Goal: Task Accomplishment & Management: Complete application form

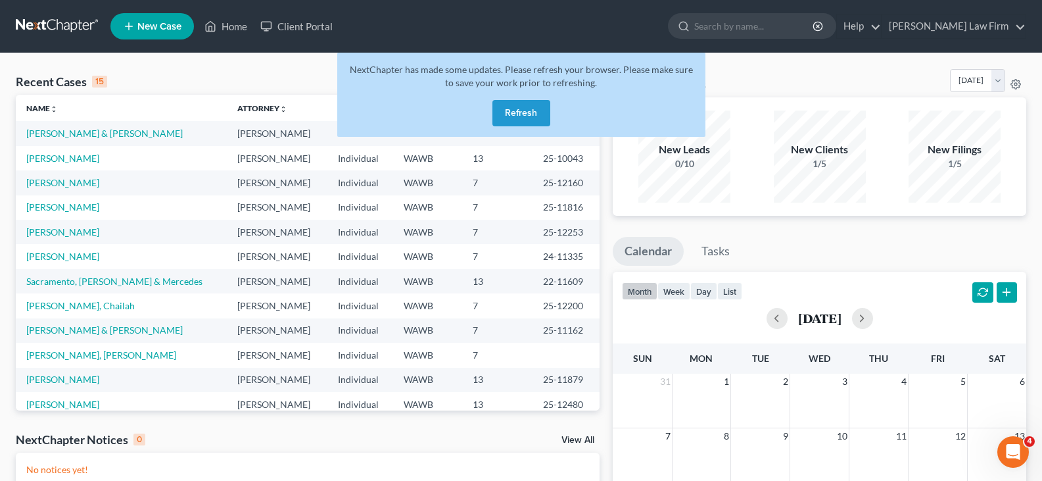
click at [505, 106] on button "Refresh" at bounding box center [522, 113] width 58 height 26
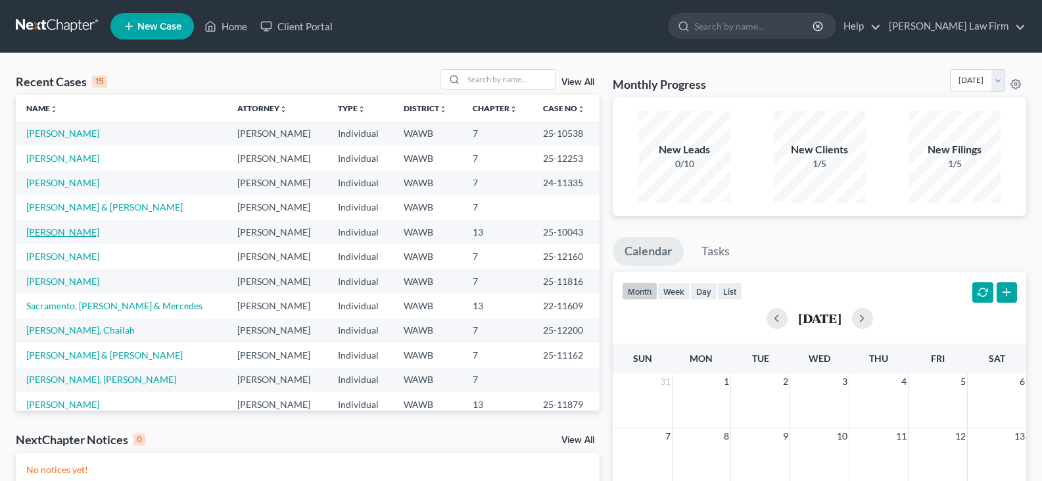
click at [60, 236] on link "[PERSON_NAME]" at bounding box center [62, 231] width 73 height 11
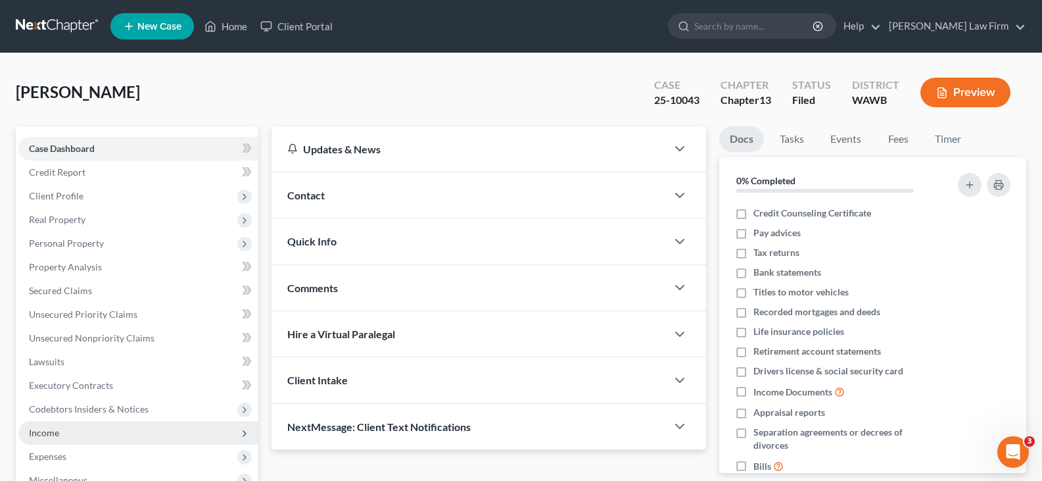
click at [78, 433] on span "Income" at bounding box center [138, 433] width 240 height 24
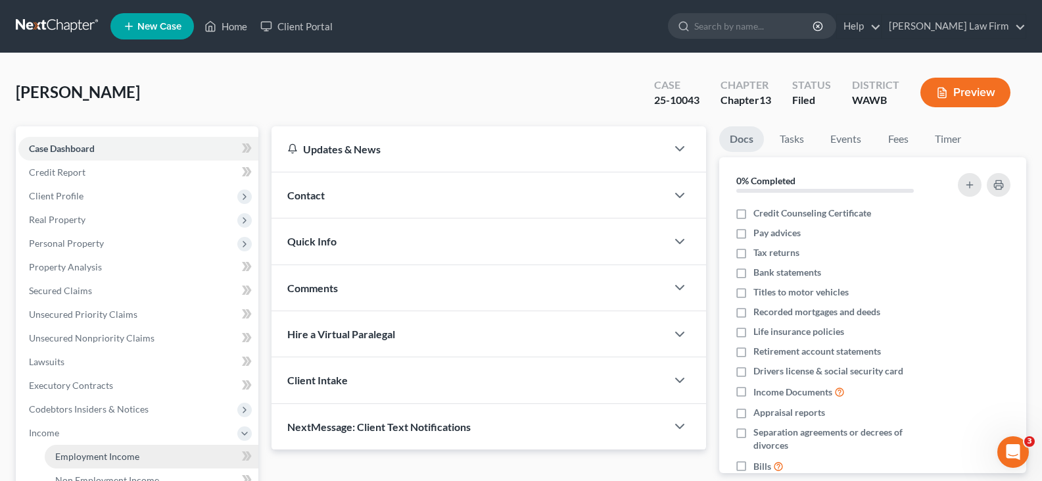
click at [92, 456] on span "Employment Income" at bounding box center [97, 455] width 84 height 11
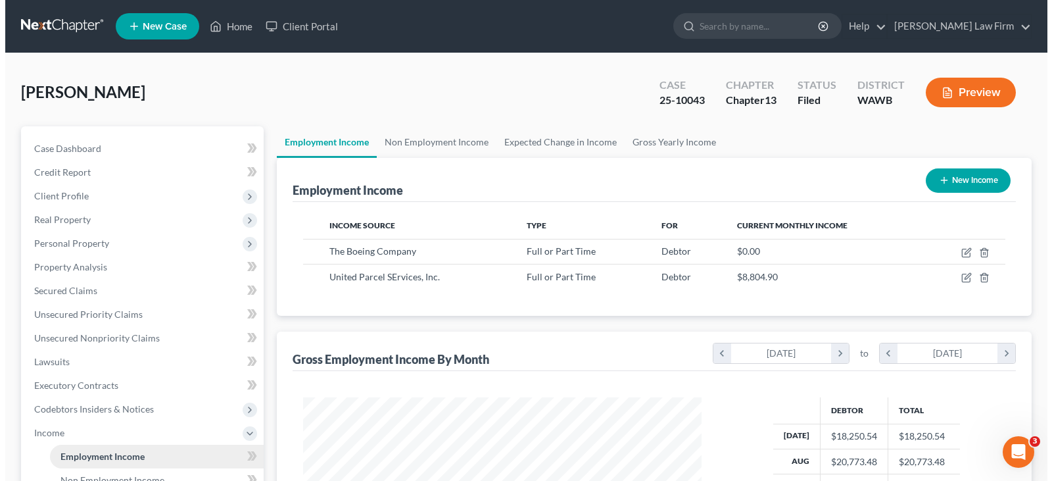
scroll to position [236, 425]
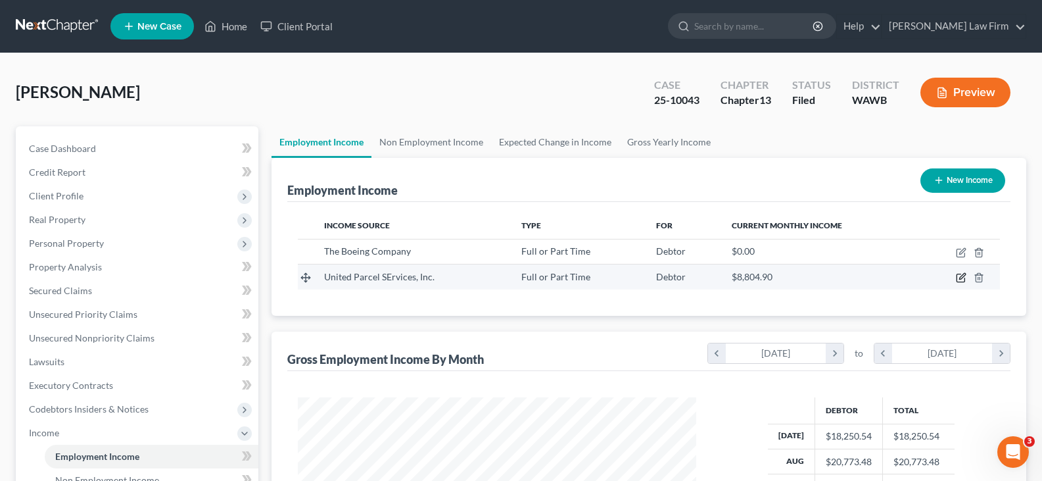
click at [961, 278] on icon "button" at bounding box center [961, 277] width 11 height 11
select select "0"
select select "10"
select select "3"
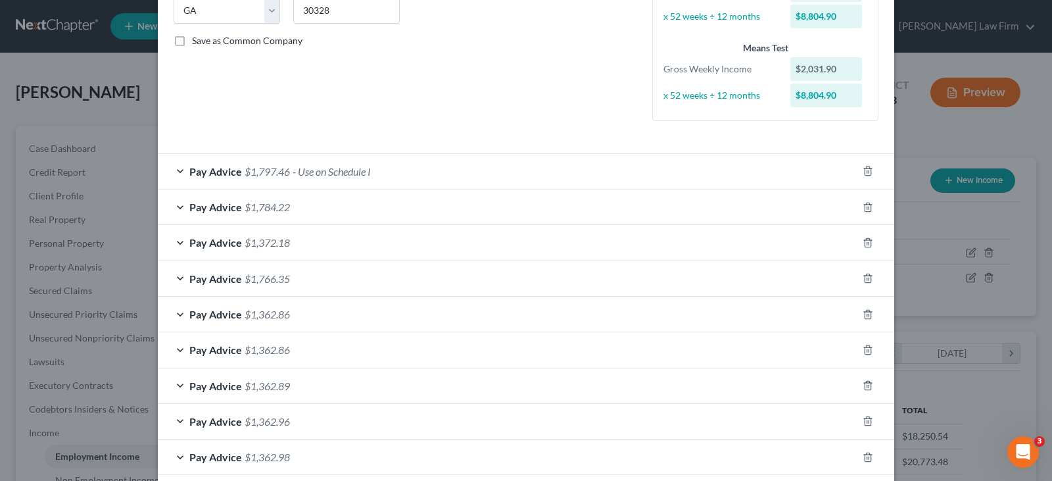
scroll to position [220, 0]
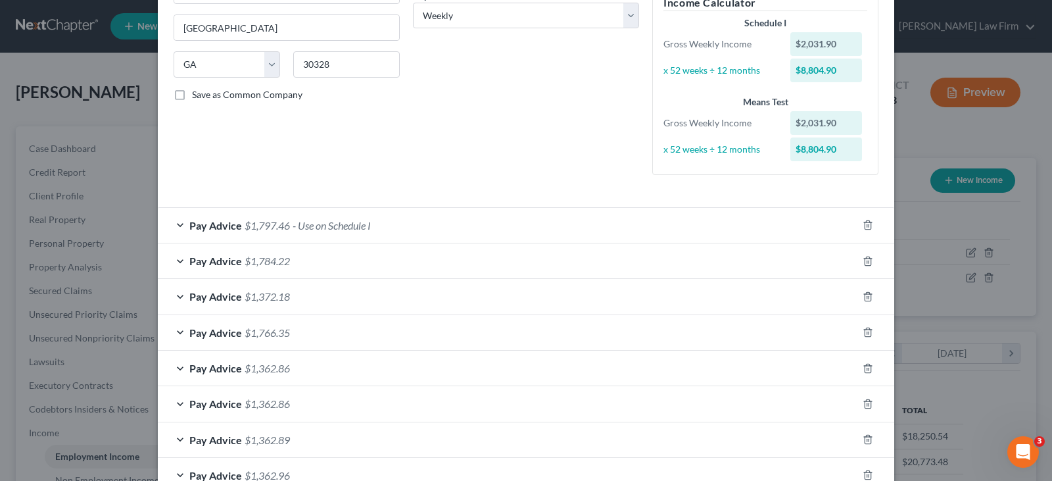
click at [287, 227] on div "Pay Advice $1,797.46 - Use on Schedule I" at bounding box center [508, 225] width 700 height 35
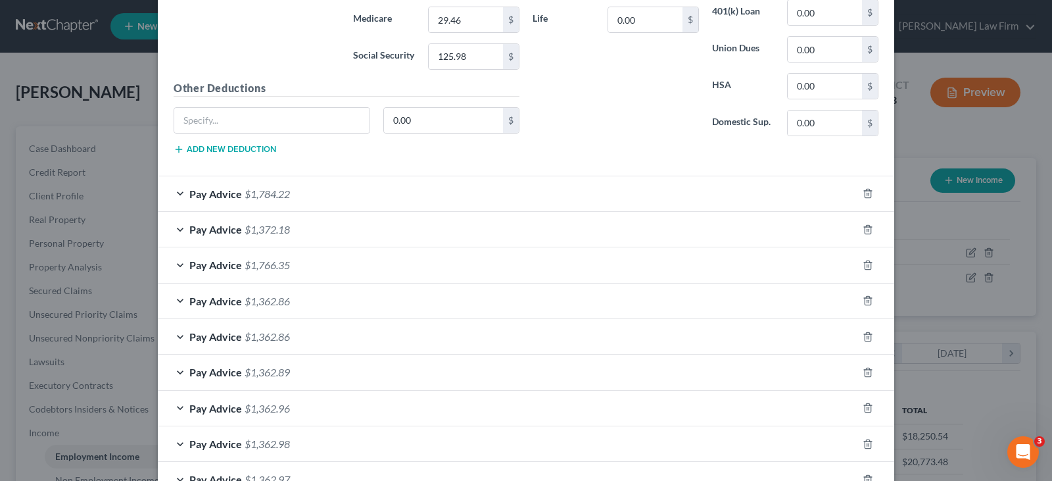
scroll to position [608, 0]
click at [278, 228] on span "$1,372.18" at bounding box center [267, 230] width 45 height 12
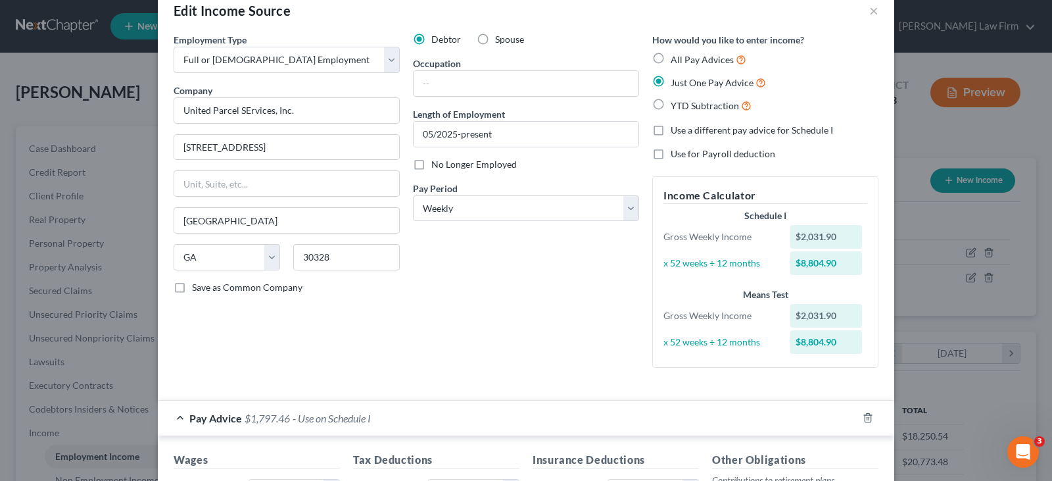
scroll to position [16, 0]
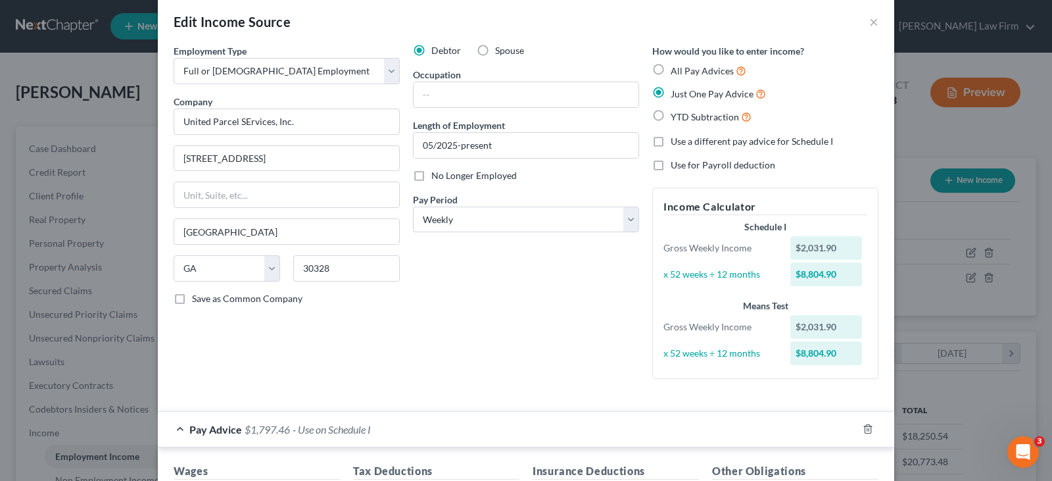
click at [685, 74] on span "All Pay Advices" at bounding box center [702, 70] width 63 height 11
click at [685, 72] on input "All Pay Advices" at bounding box center [680, 67] width 9 height 9
radio input "true"
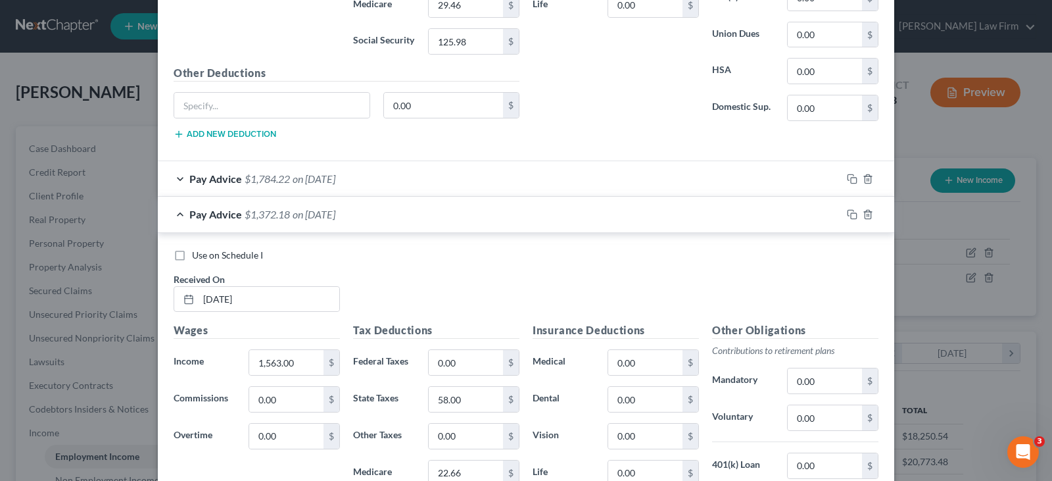
scroll to position [740, 0]
click at [192, 253] on label "Use on Schedule I" at bounding box center [227, 254] width 71 height 13
click at [197, 253] on input "Use on Schedule I" at bounding box center [201, 252] width 9 height 9
checkbox input "true"
checkbox input "false"
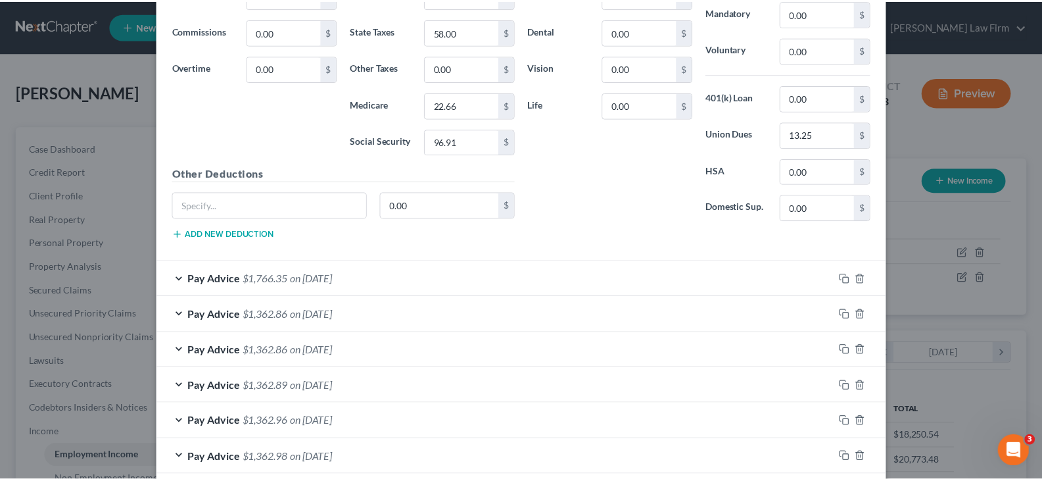
scroll to position [1317, 0]
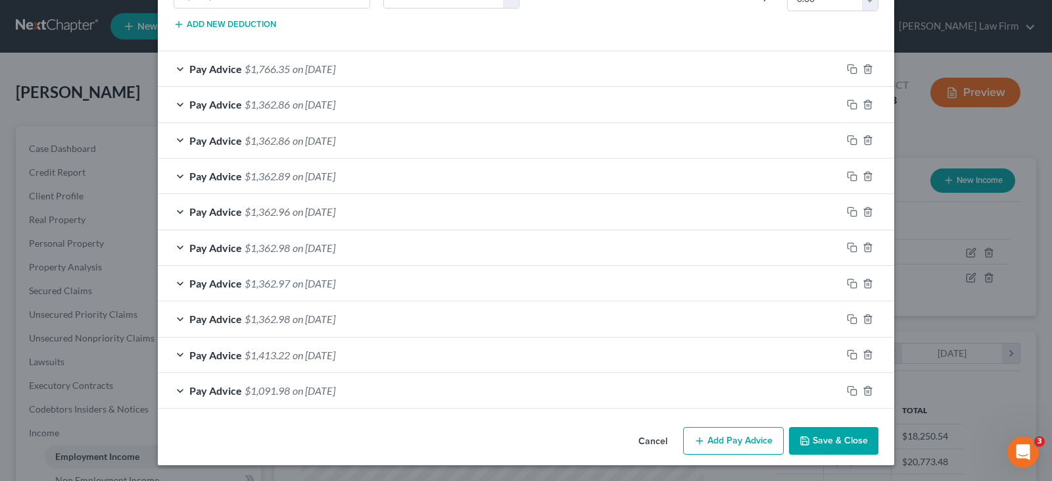
click at [848, 443] on button "Save & Close" at bounding box center [833, 441] width 89 height 28
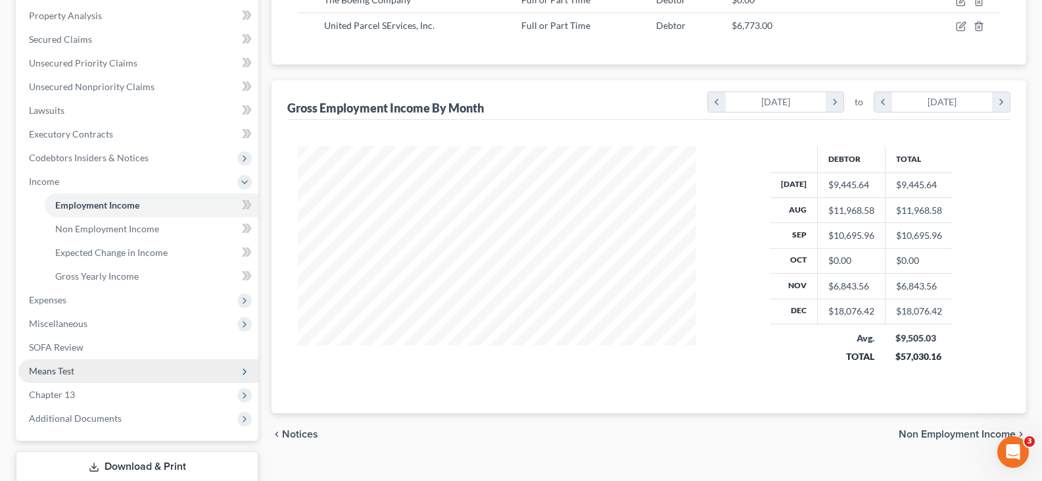
scroll to position [263, 0]
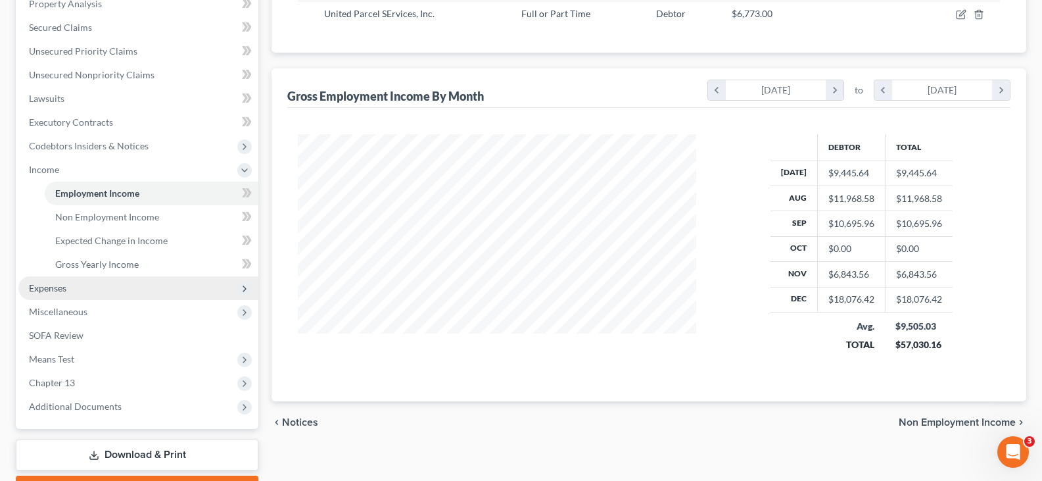
click at [76, 289] on span "Expenses" at bounding box center [138, 288] width 240 height 24
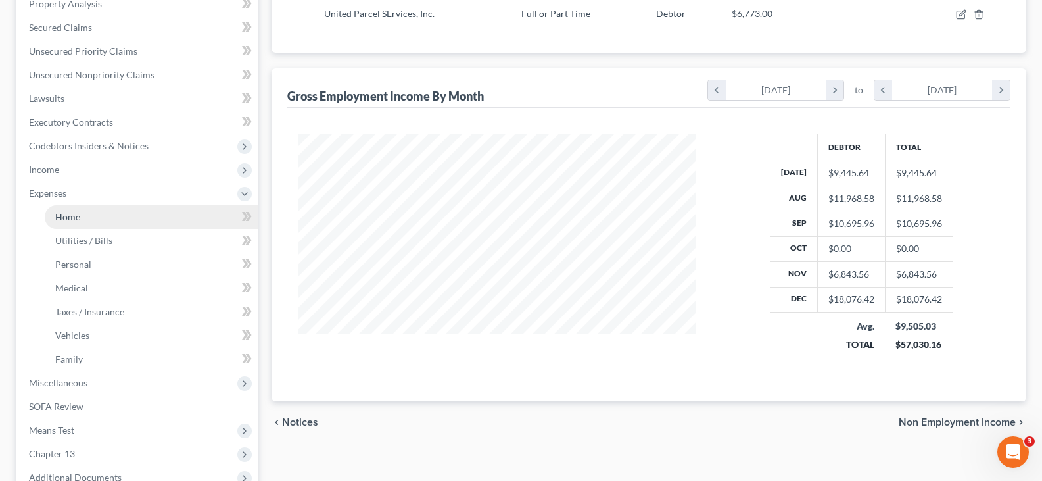
click at [96, 218] on link "Home" at bounding box center [152, 217] width 214 height 24
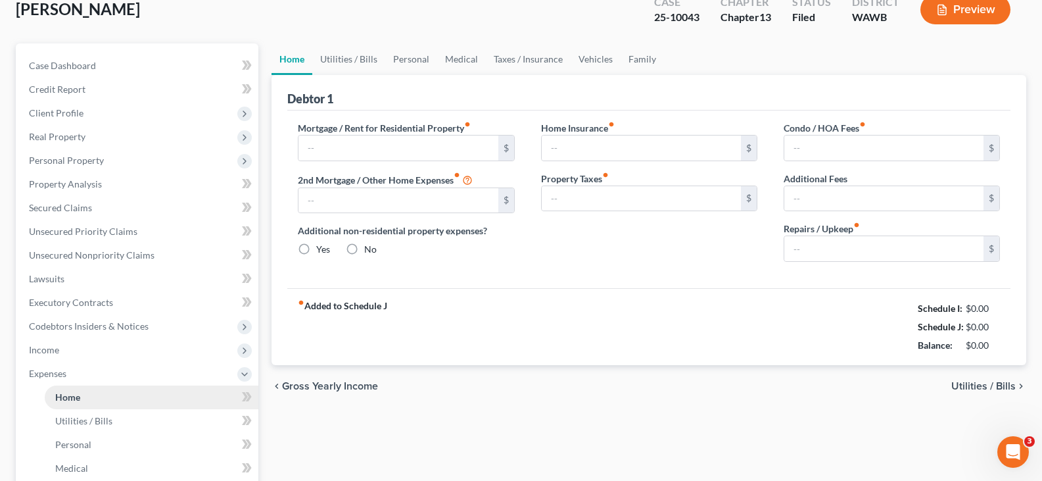
scroll to position [10, 0]
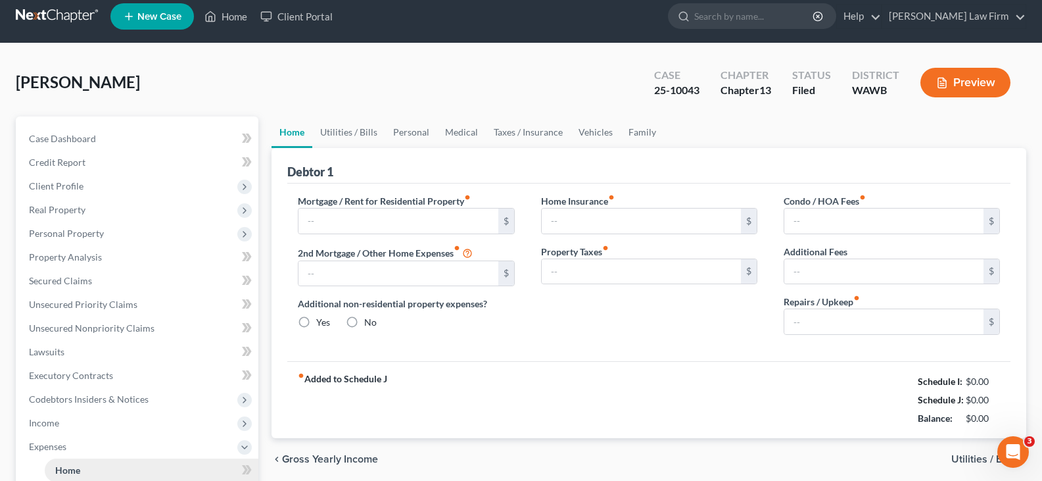
type input "1,650.00"
type input "0.00"
radio input "true"
type input "0.00"
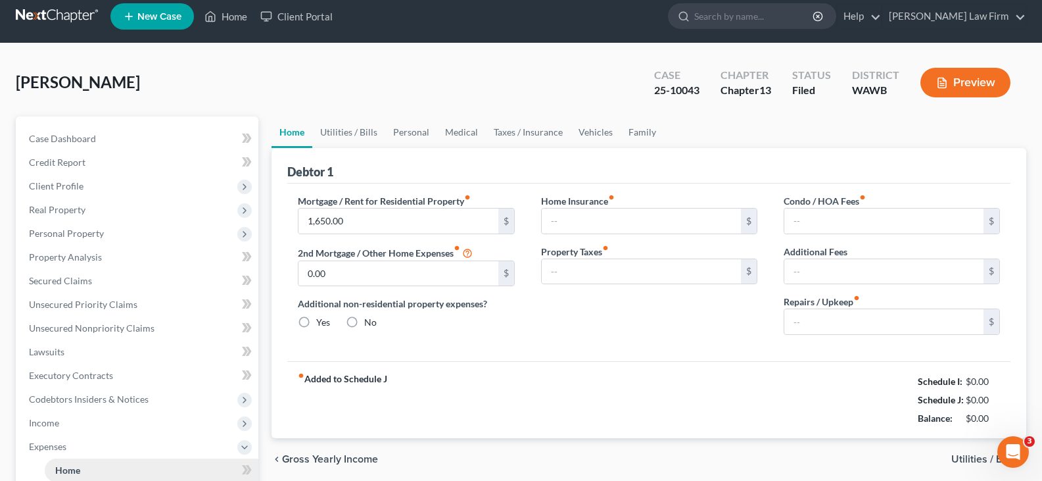
type input "0.00"
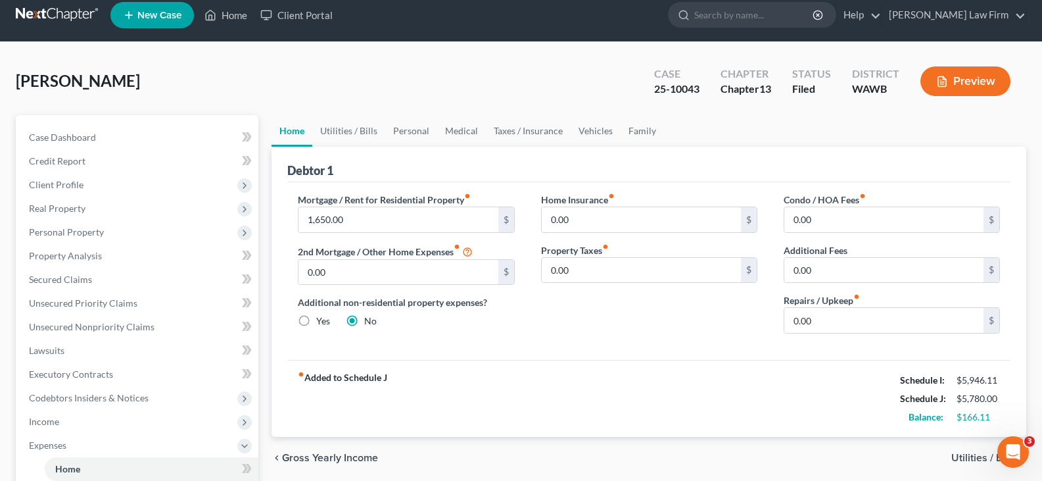
scroll to position [0, 0]
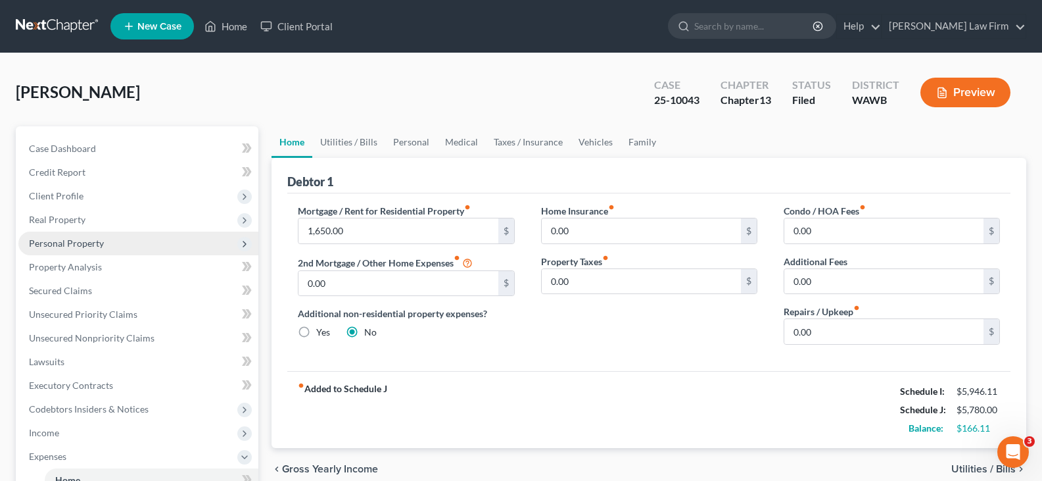
click at [105, 241] on span "Personal Property" at bounding box center [138, 243] width 240 height 24
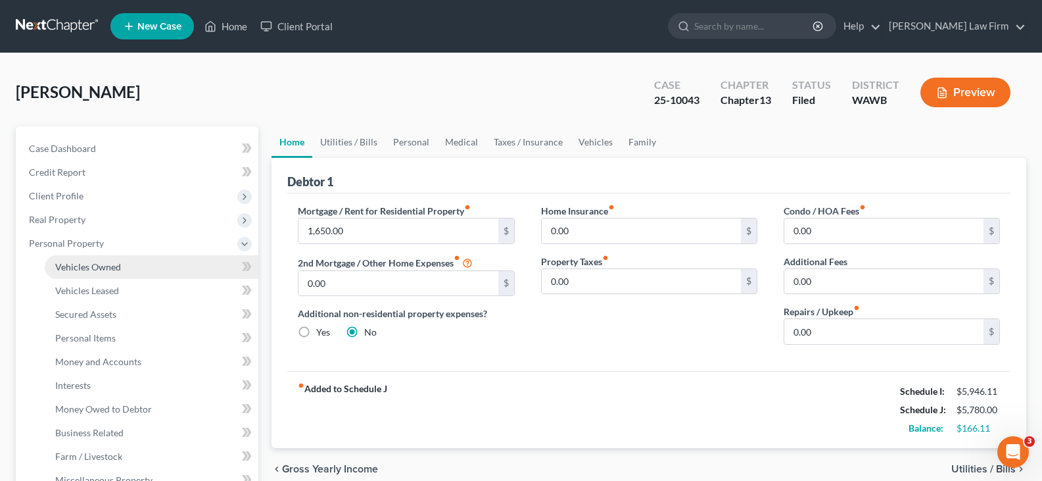
click at [137, 266] on link "Vehicles Owned" at bounding box center [152, 267] width 214 height 24
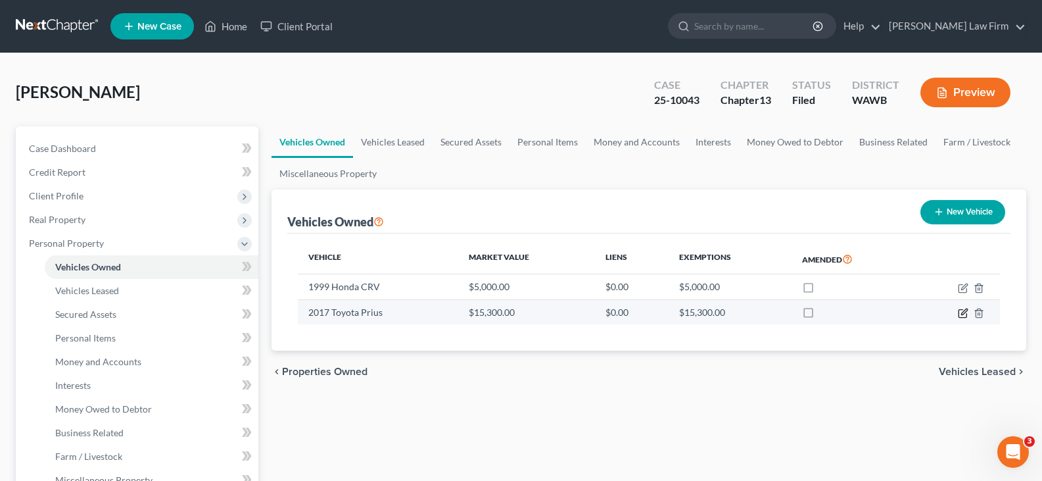
click at [963, 311] on icon "button" at bounding box center [963, 313] width 11 height 11
select select "0"
select select "9"
select select "2"
select select "0"
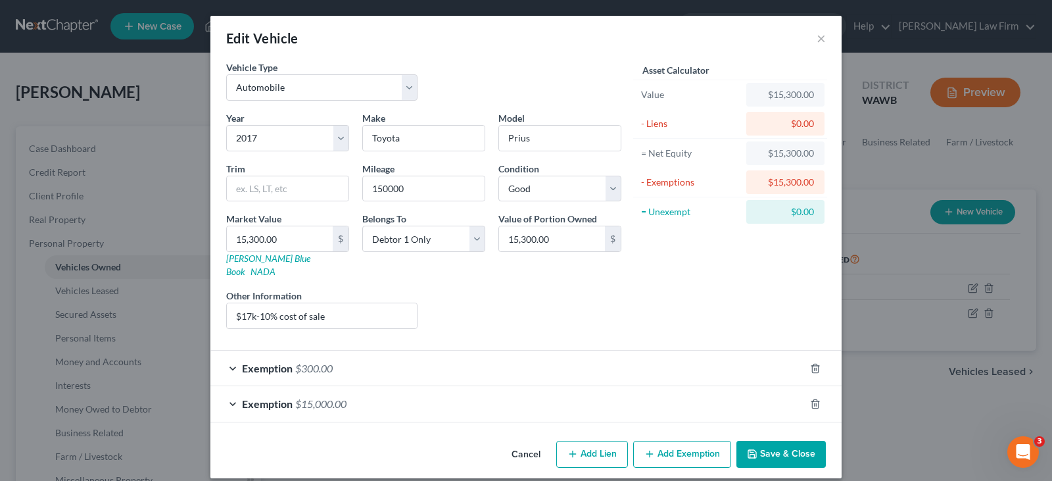
click at [813, 441] on button "Save & Close" at bounding box center [781, 455] width 89 height 28
